Goal: Subscribe to service/newsletter

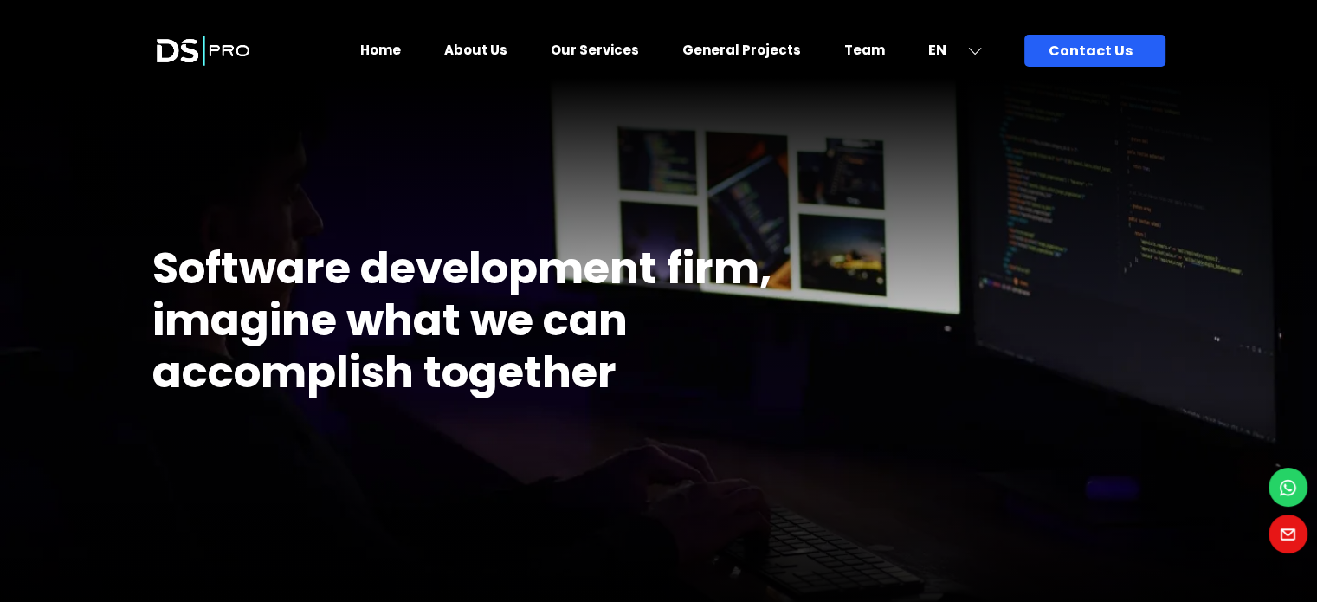
click at [978, 333] on div "Firm that makes your ideas not only a dream Software development firm, imagine …" at bounding box center [658, 330] width 1039 height 590
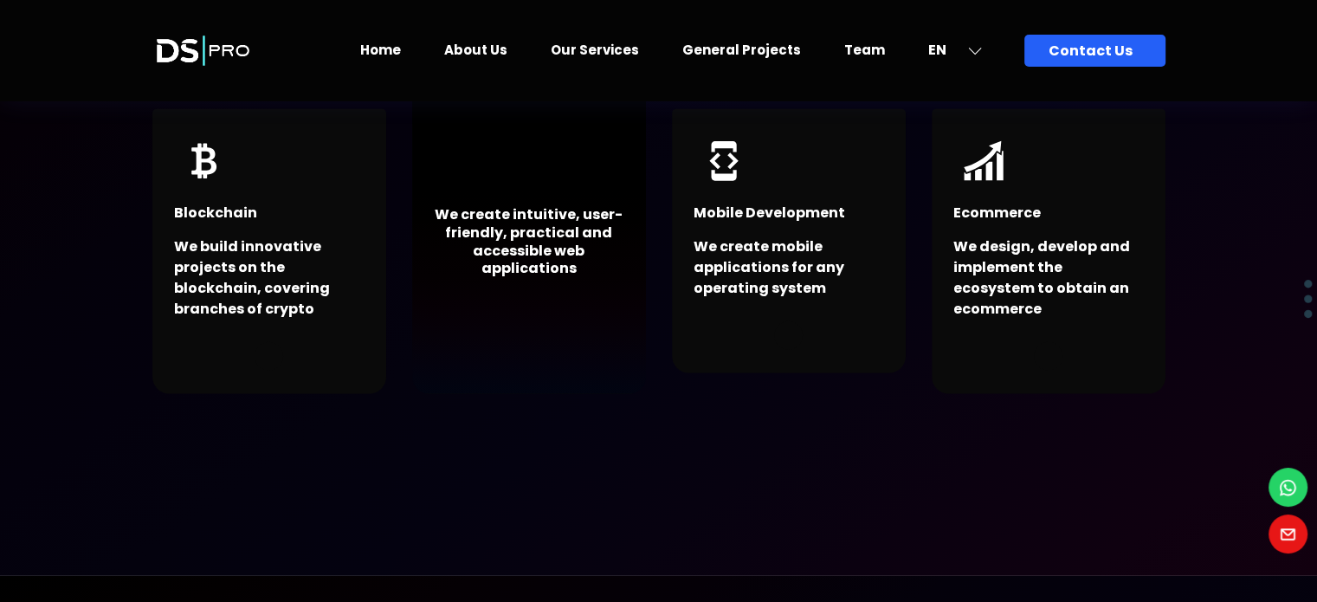
scroll to position [5156, 0]
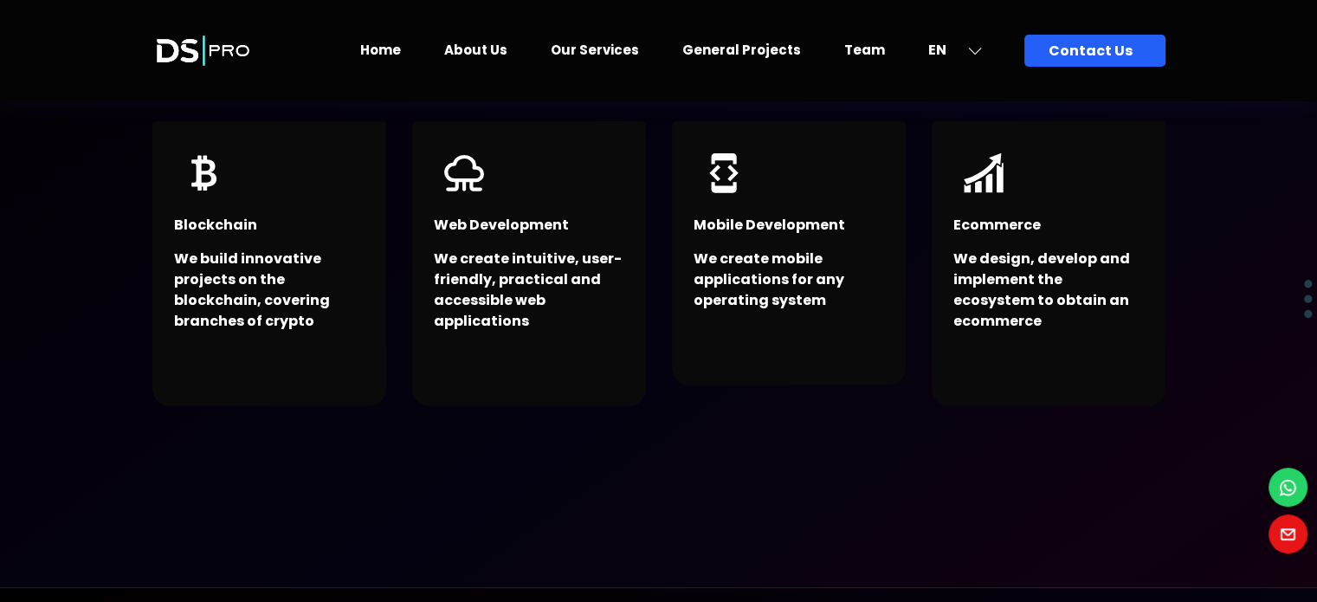
click at [586, 42] on link "Our Services" at bounding box center [595, 50] width 88 height 18
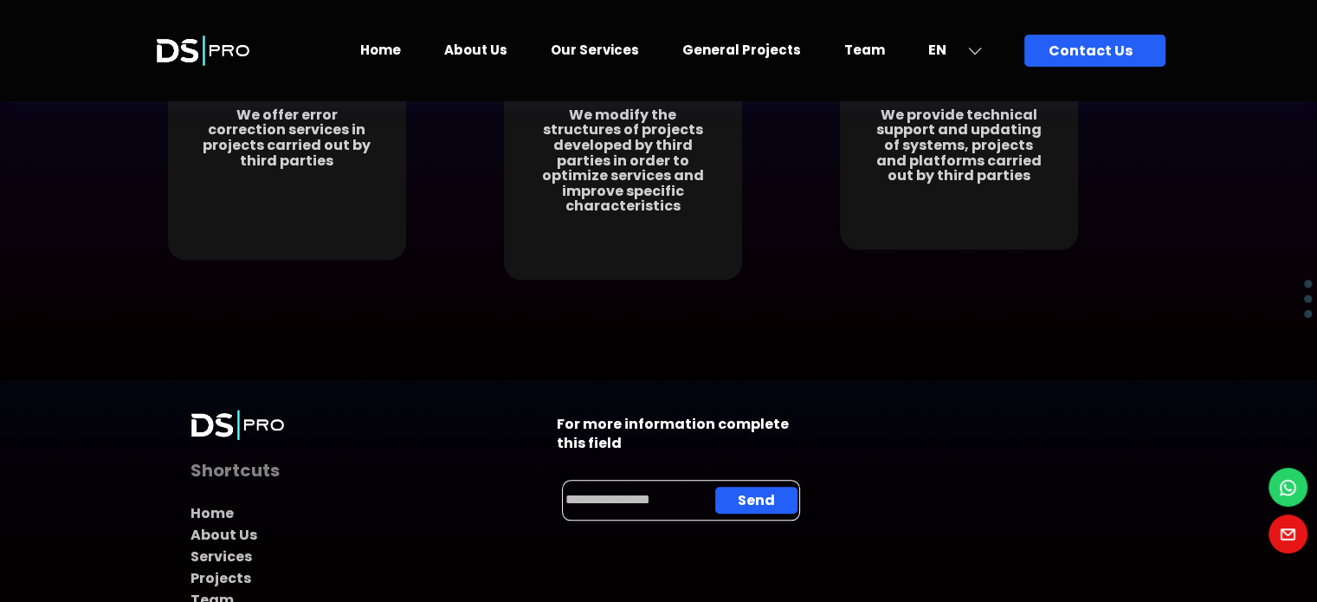
scroll to position [1728, 0]
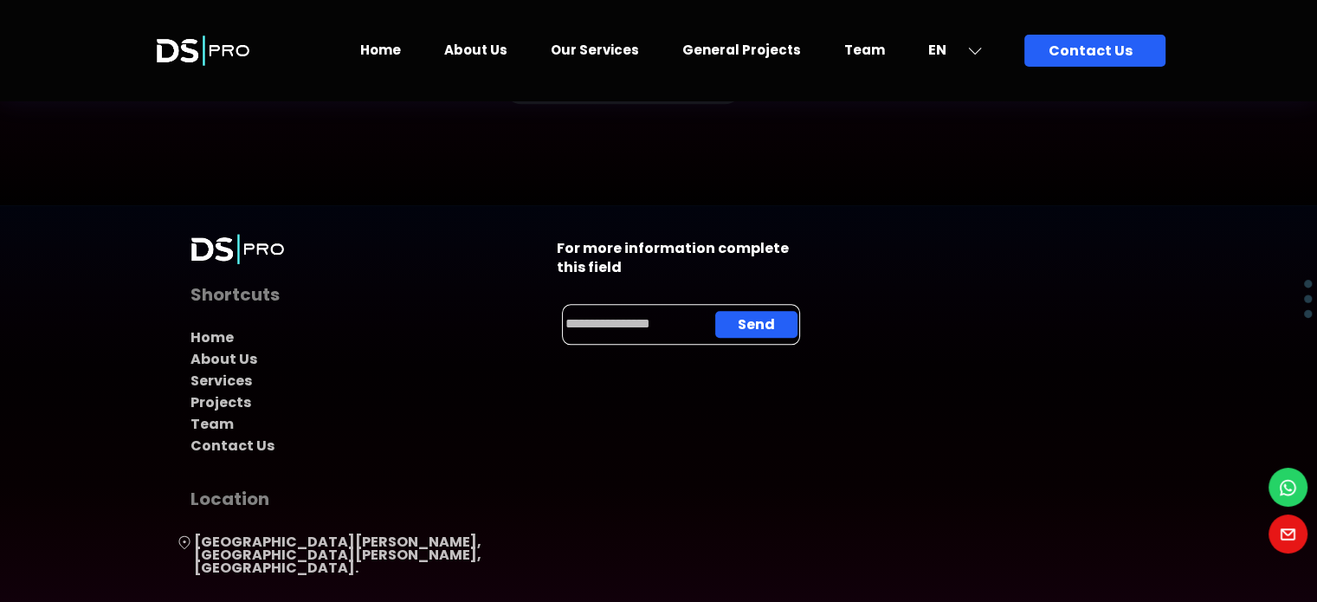
click at [688, 312] on input "email" at bounding box center [636, 323] width 145 height 23
type input "**********"
click at [744, 318] on span "Send" at bounding box center [756, 324] width 37 height 13
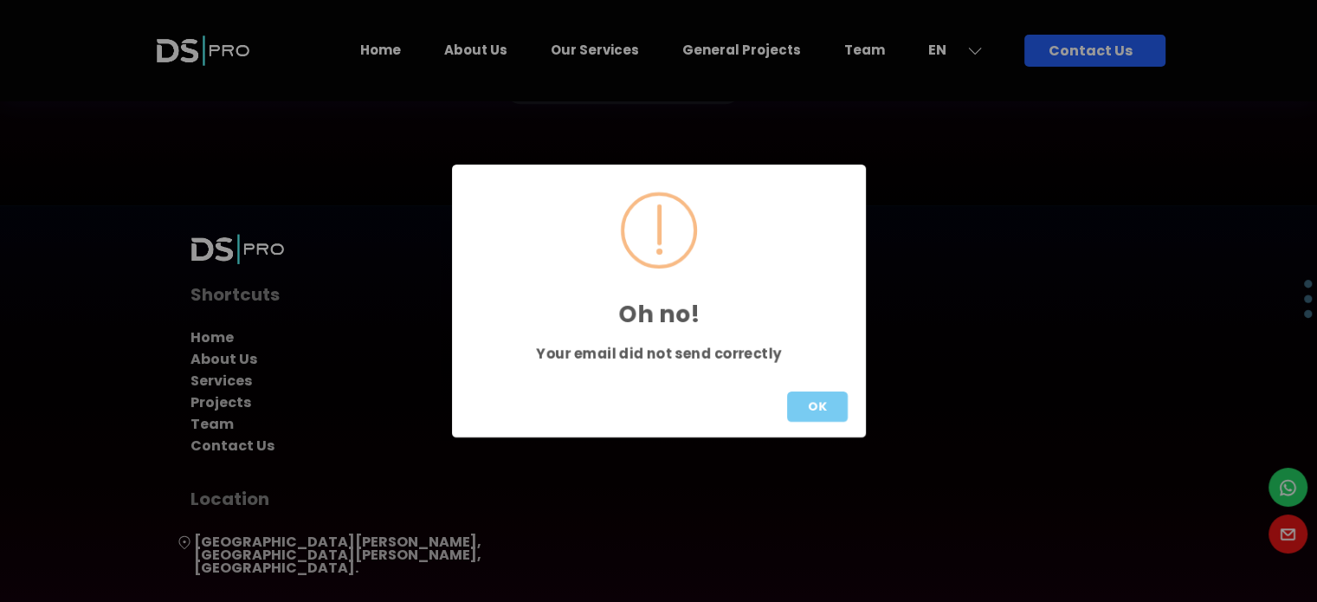
click at [803, 397] on button "OK" at bounding box center [817, 406] width 61 height 30
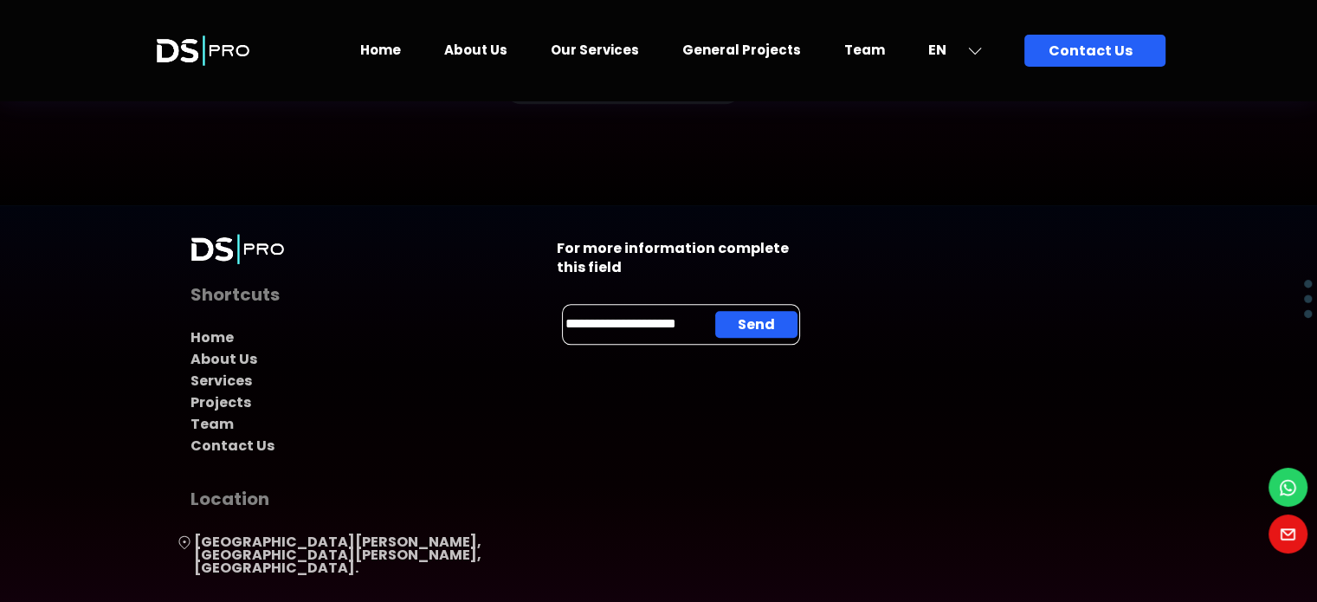
click at [649, 312] on input "**********" at bounding box center [636, 323] width 145 height 23
click at [766, 320] on span "Send" at bounding box center [756, 326] width 37 height 13
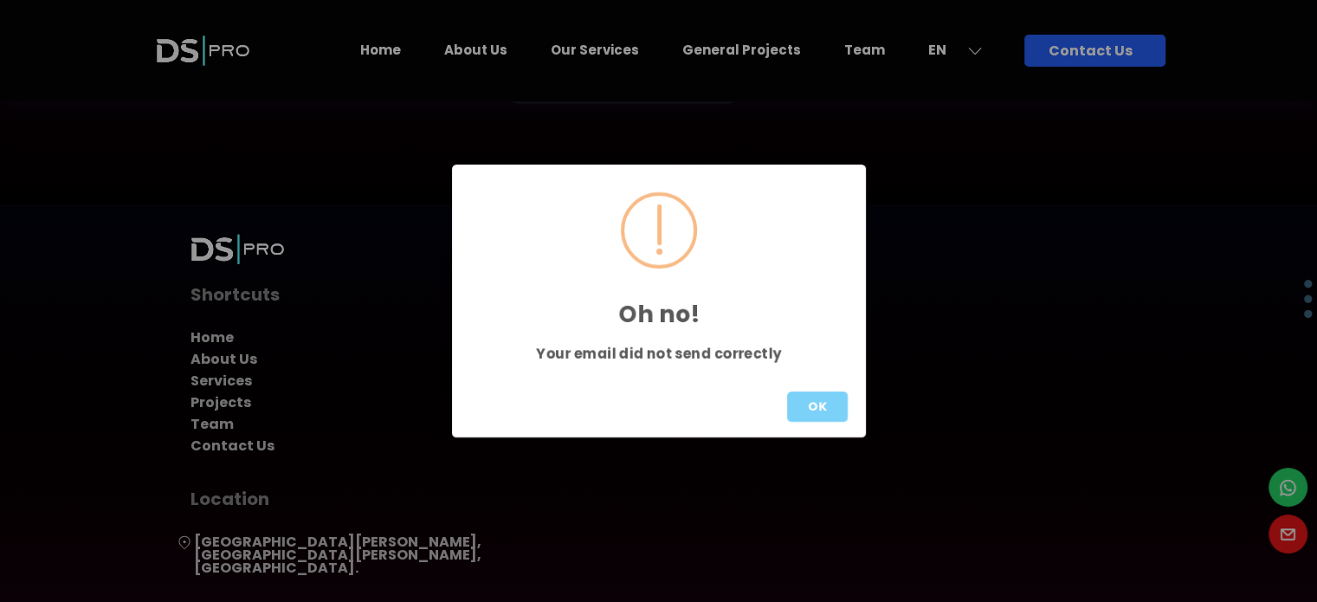
click at [828, 387] on div "OK" at bounding box center [659, 406] width 414 height 61
click at [822, 397] on button "OK" at bounding box center [817, 406] width 61 height 30
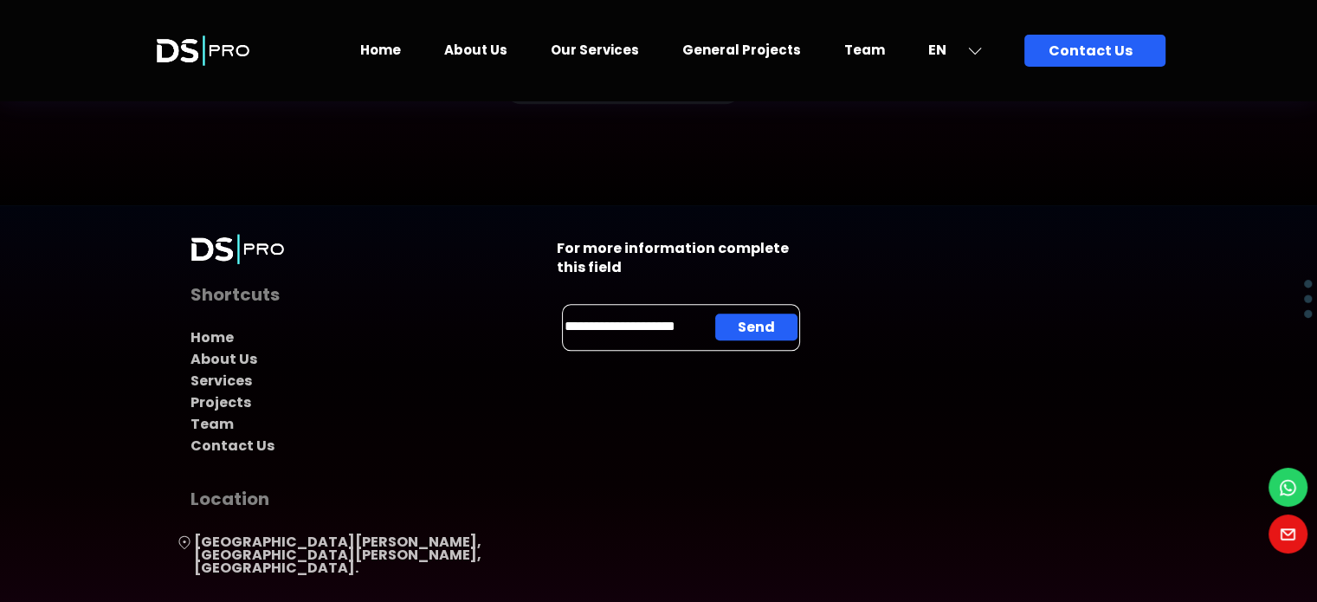
click at [1270, 525] on link at bounding box center [1287, 537] width 39 height 26
